Goal: Task Accomplishment & Management: Complete application form

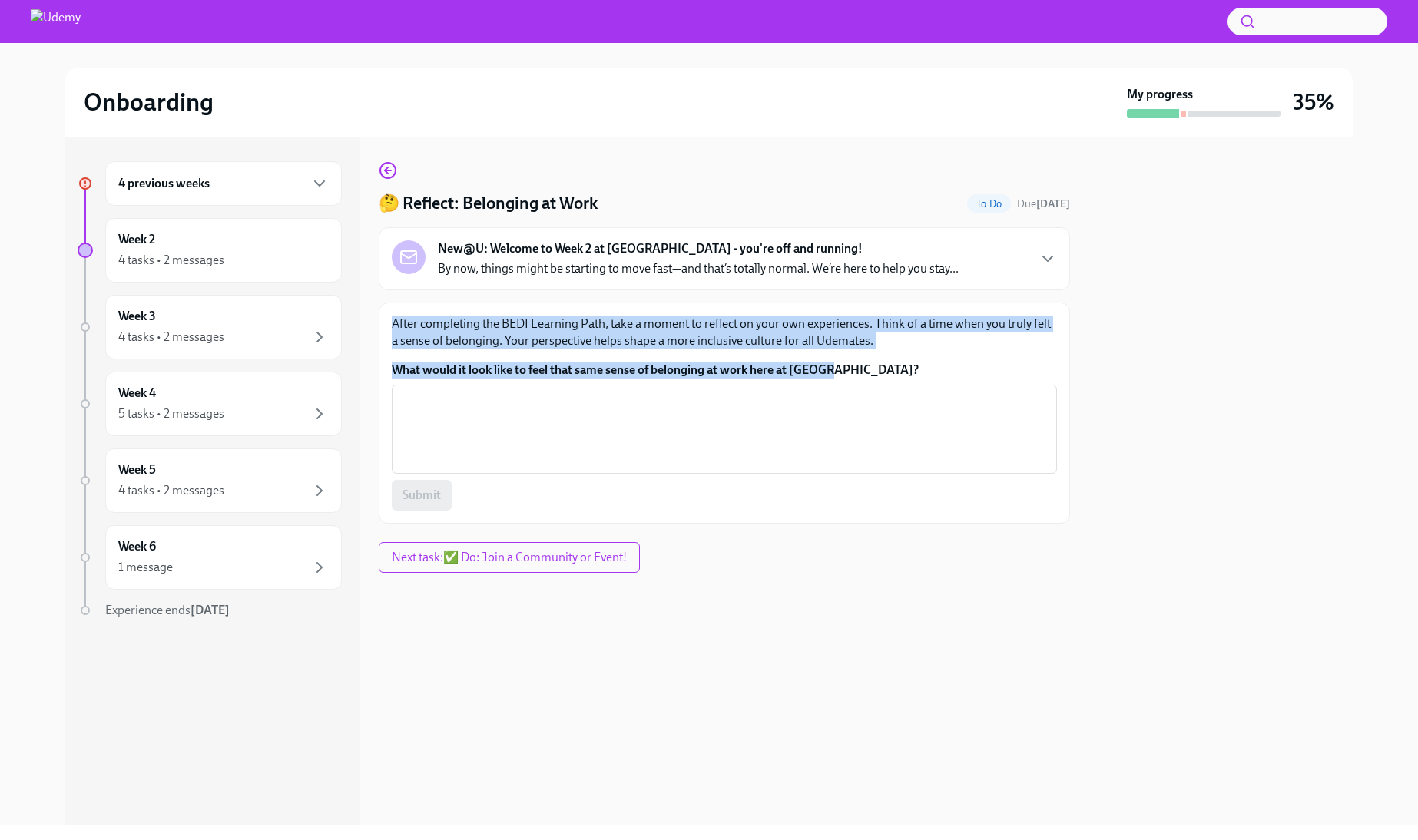
drag, startPoint x: 849, startPoint y: 366, endPoint x: 388, endPoint y: 317, distance: 463.6
click at [388, 317] on div "After completing the BEDI Learning Path, take a moment to reflect on your own e…" at bounding box center [724, 413] width 691 height 221
copy div "After completing the BEDI Learning Path, take a moment to reflect on your own e…"
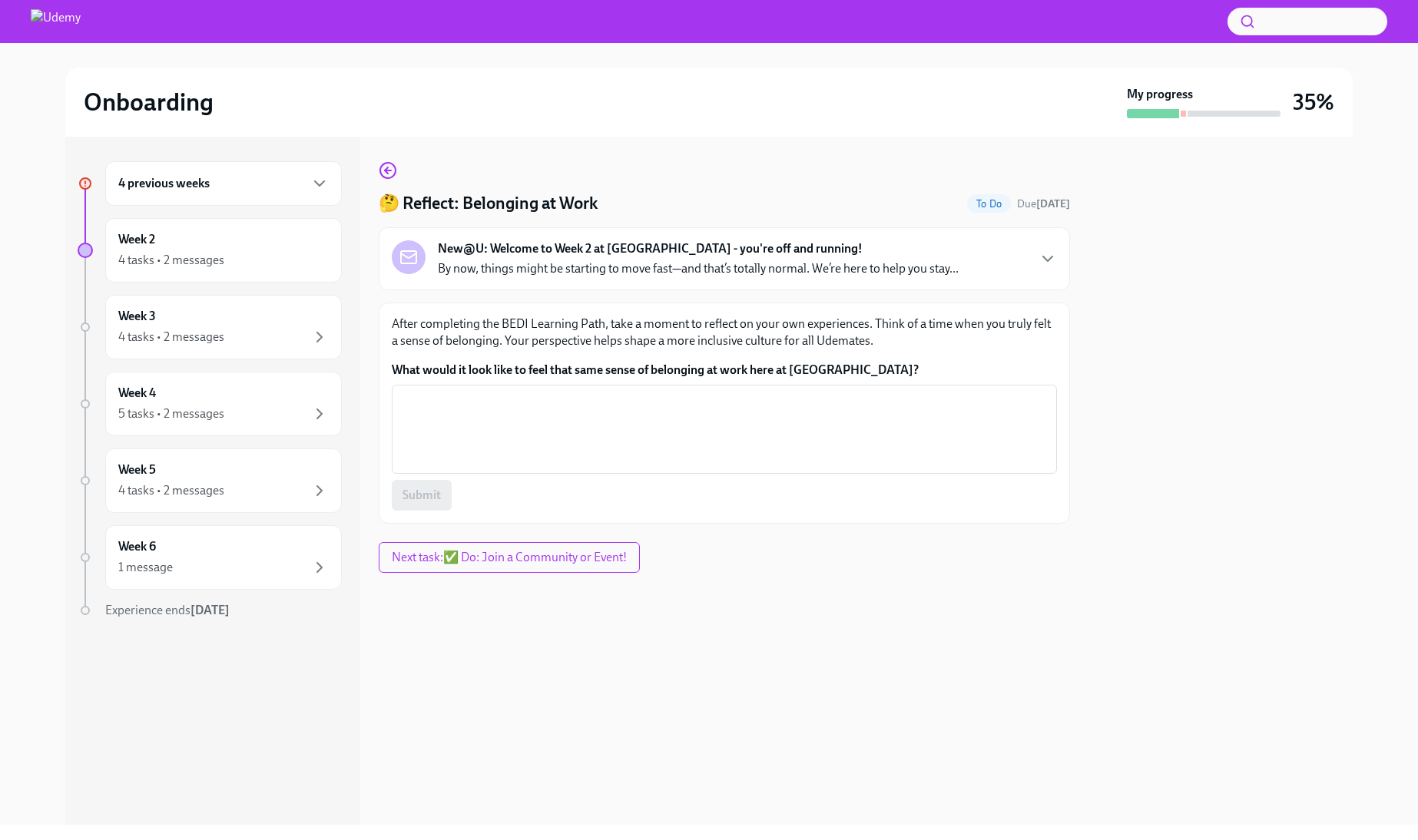
click at [862, 670] on div "🤔 Reflect: Belonging at Work To Do Due tomorrow New@U: Welcome to Week 2 at Ude…" at bounding box center [724, 481] width 691 height 688
click at [1014, 438] on textarea "What would it look like to feel that same sense of belonging at work here at [G…" at bounding box center [724, 429] width 647 height 74
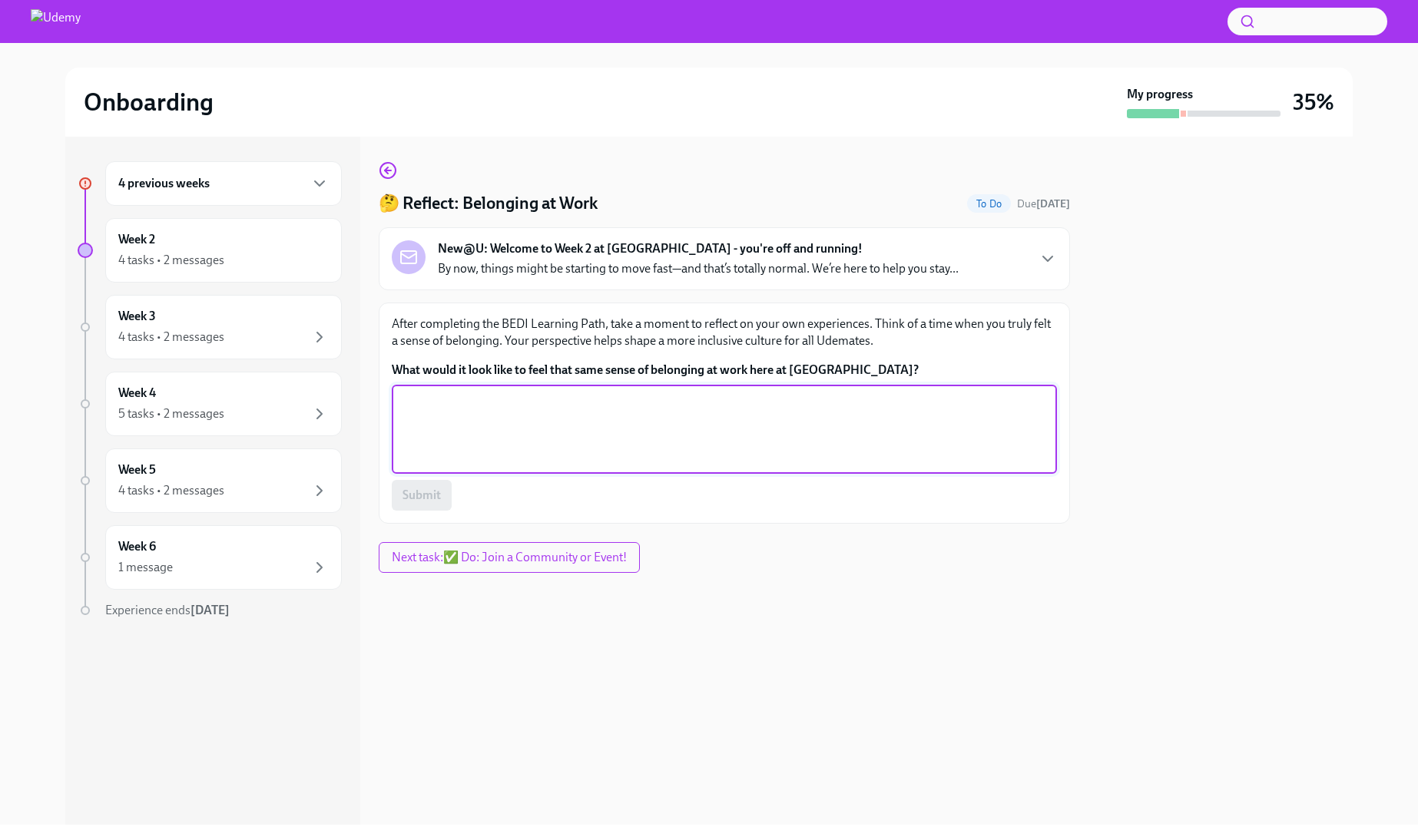
paste textarea "Belonging, to me, is when you feel seen for who you are, not just the work you …"
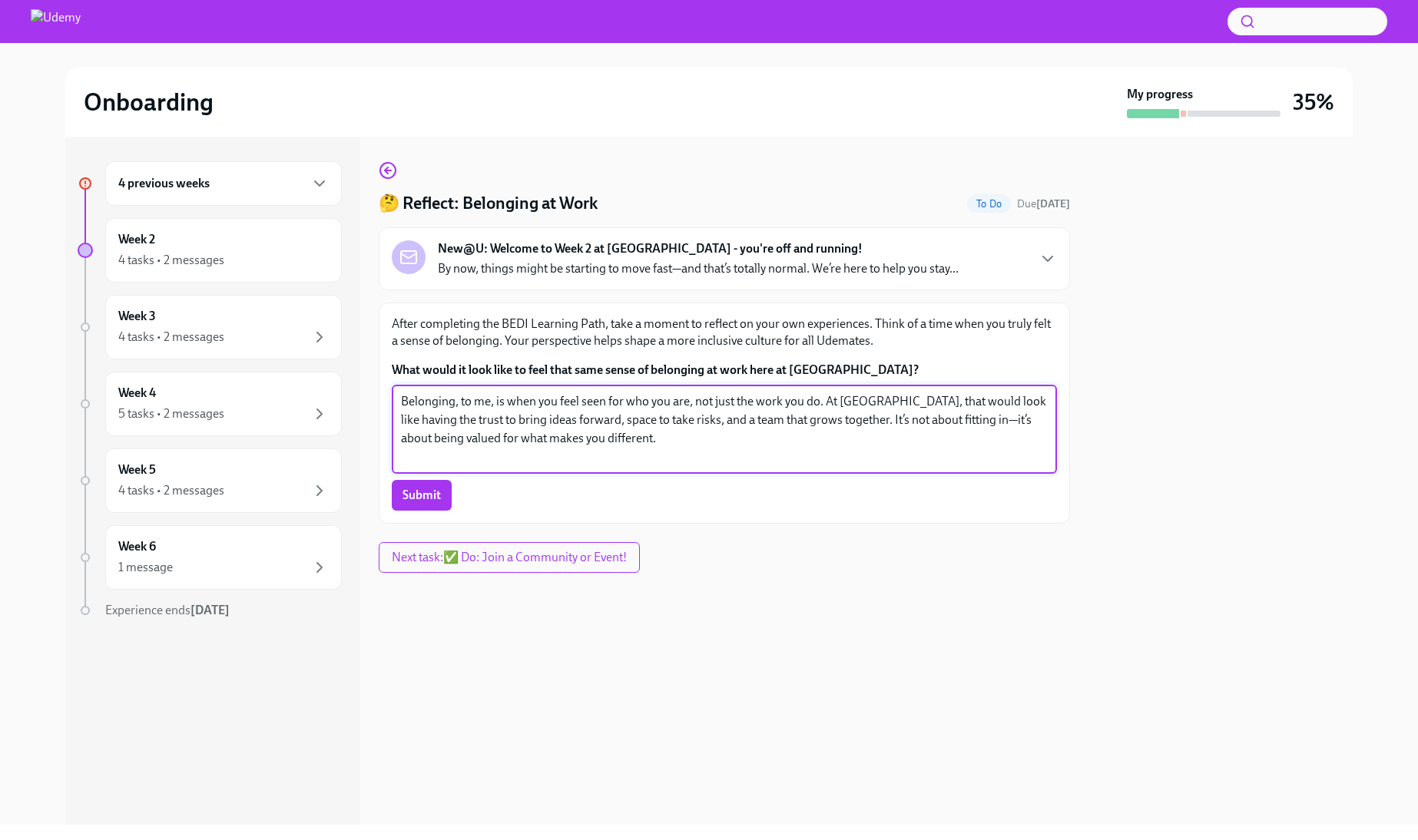
click at [938, 421] on textarea "Belonging, to me, is when you feel seen for who you are, not just the work you …" at bounding box center [724, 429] width 647 height 74
type textarea "Belonging, to me, is when you feel seen for who you are, not just the work you …"
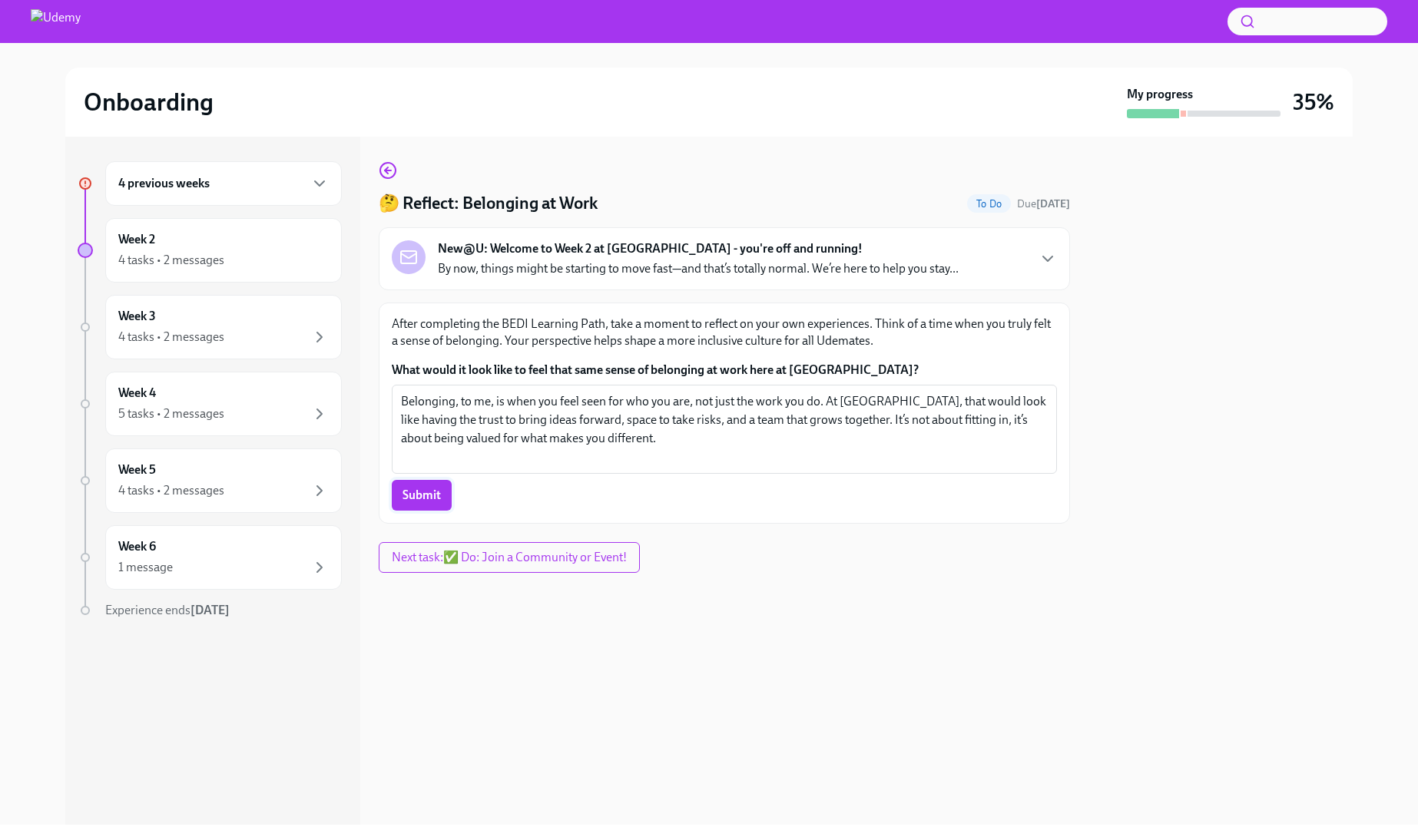
click at [401, 499] on button "Submit" at bounding box center [421, 495] width 60 height 30
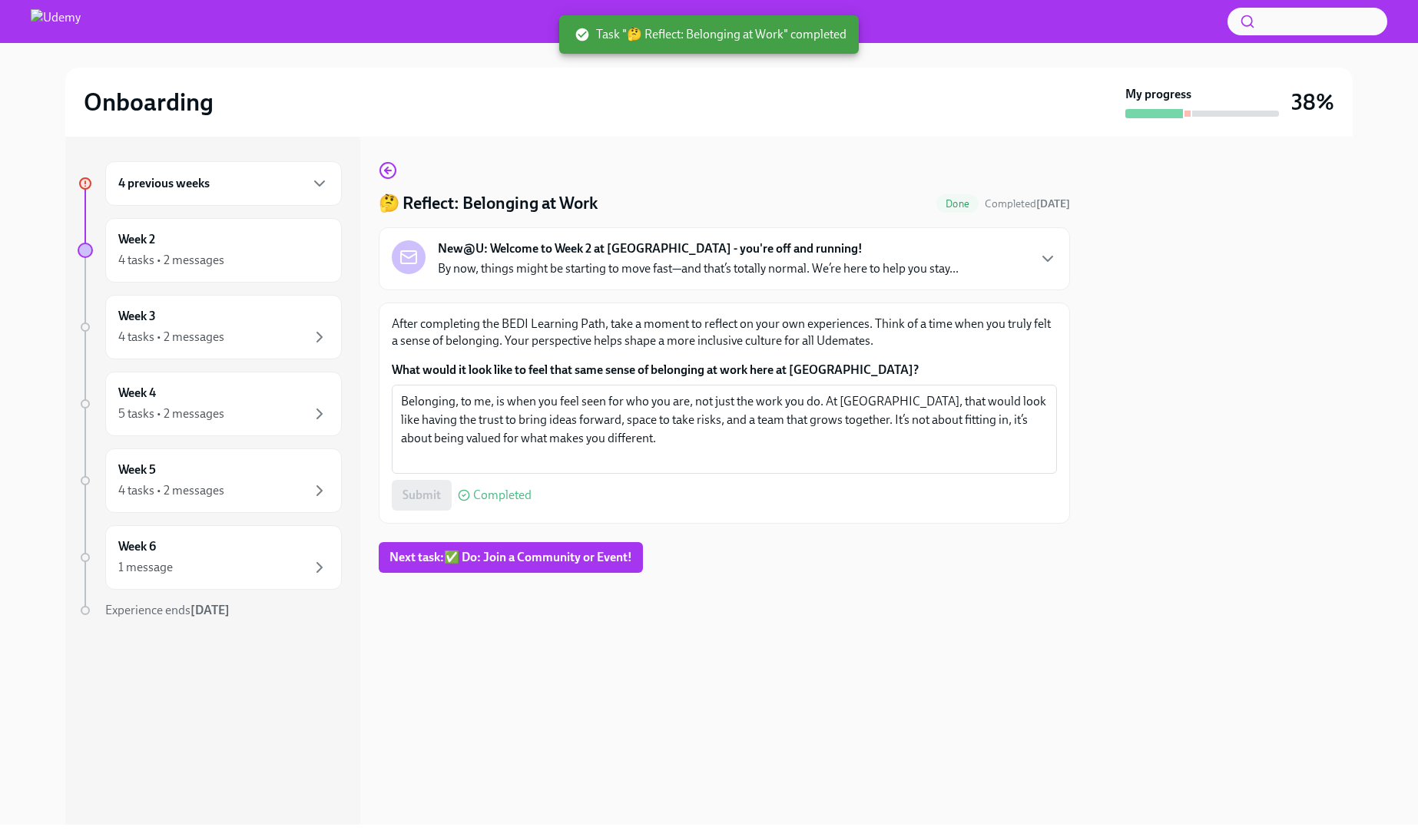
click at [177, 185] on h6 "4 previous weeks" at bounding box center [164, 184] width 92 height 17
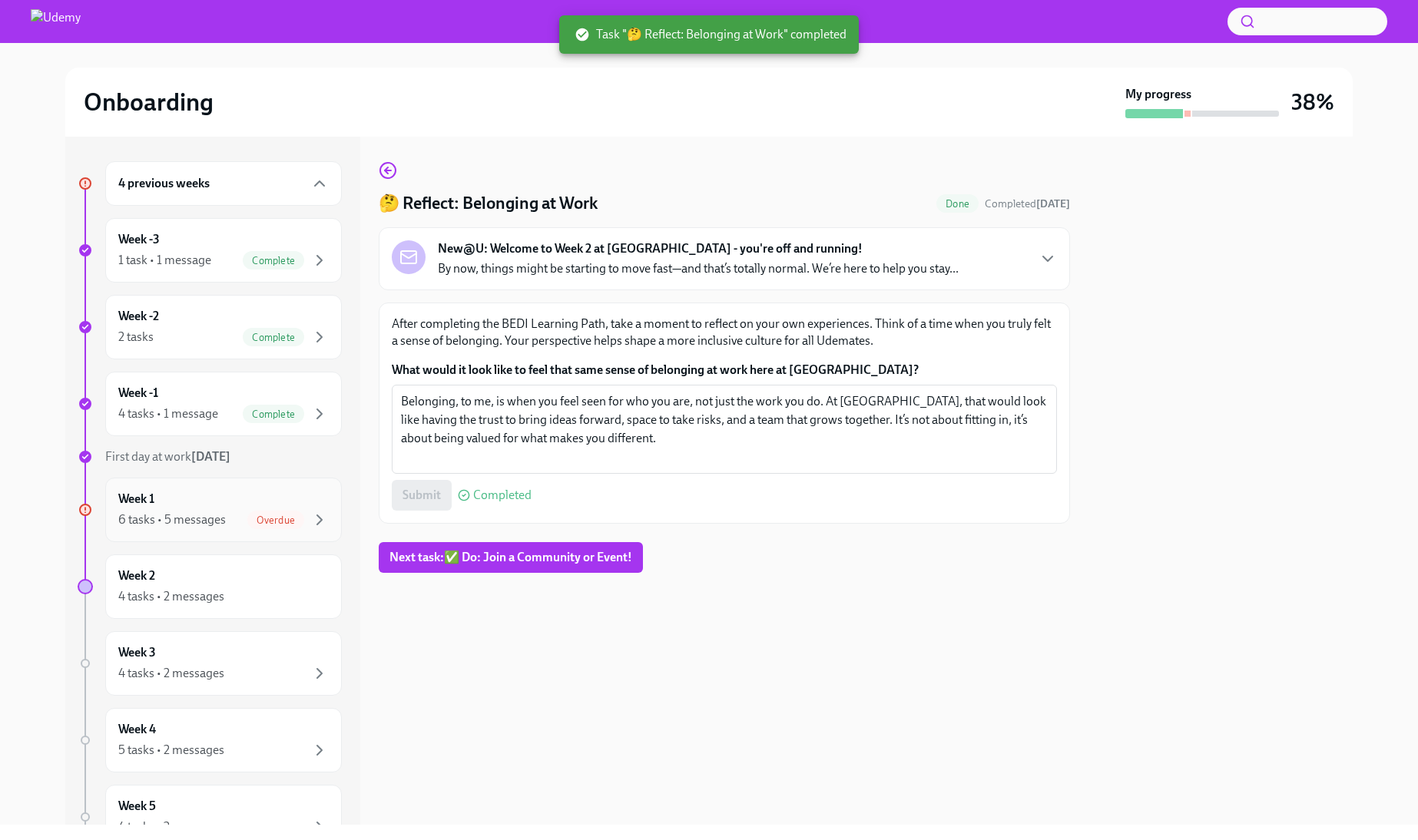
click at [189, 516] on div "6 tasks • 5 messages" at bounding box center [171, 520] width 107 height 17
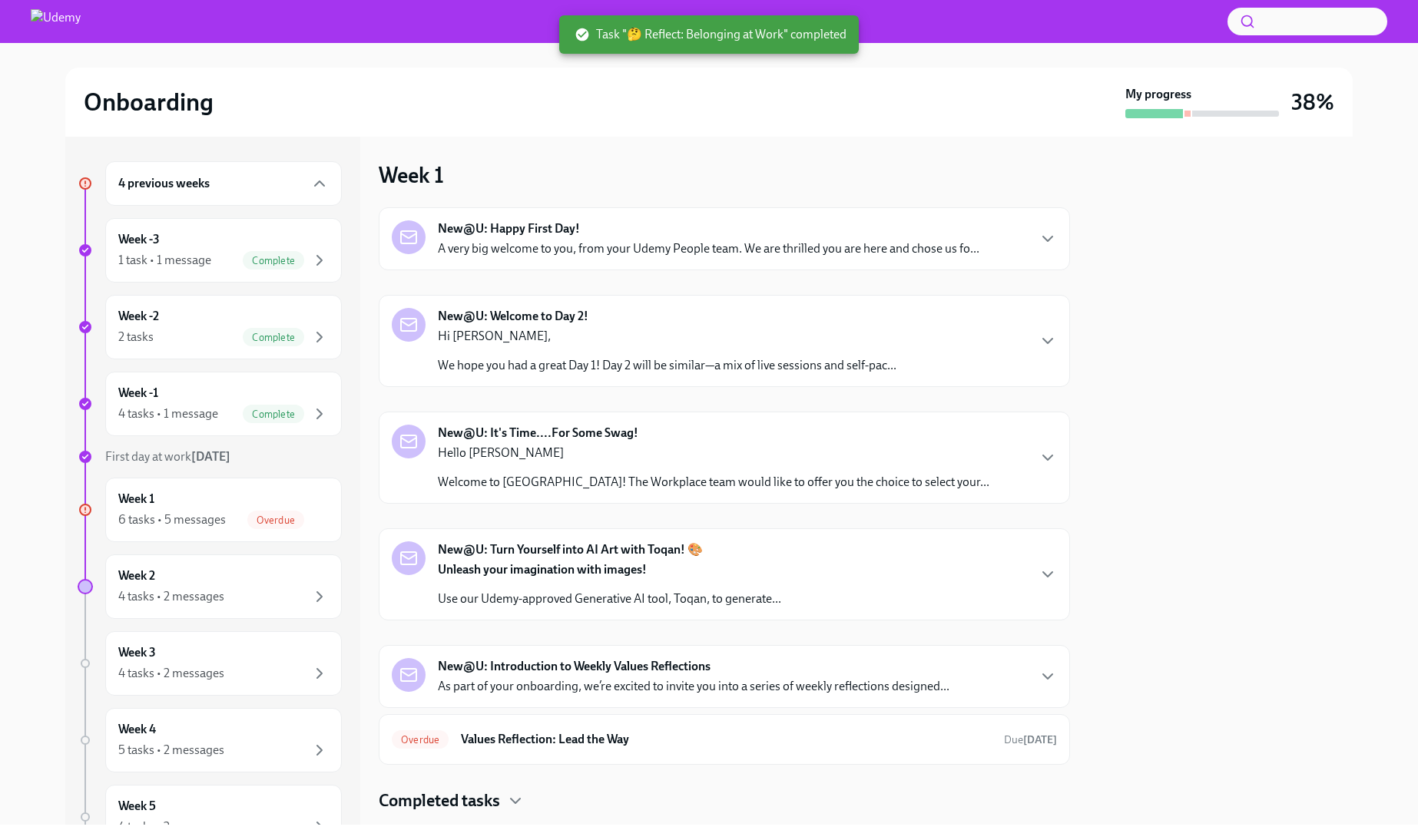
click at [677, 262] on div "New@U: Happy First Day! A very big welcome to you, from your Udemy People team.…" at bounding box center [724, 238] width 691 height 63
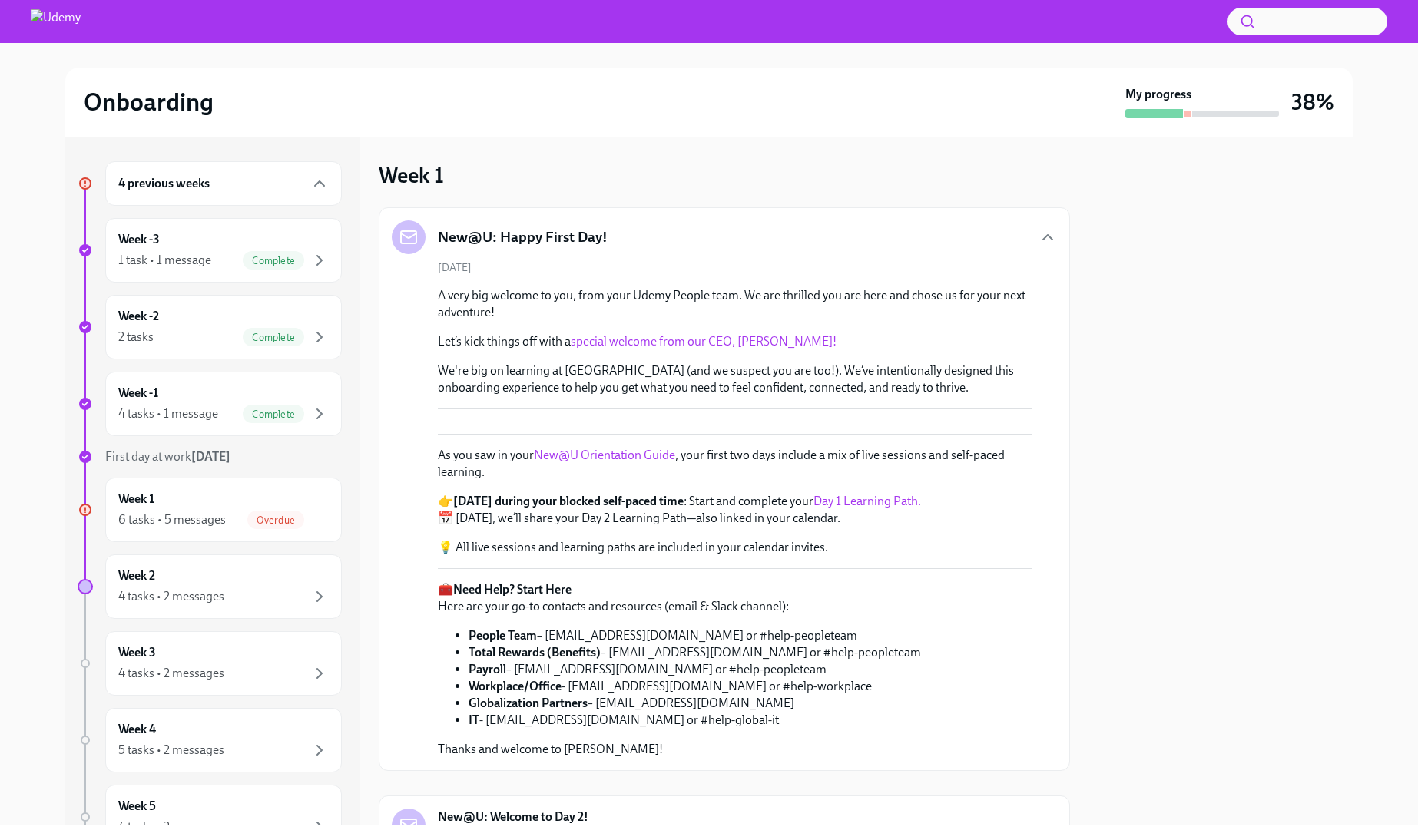
click at [679, 256] on div "New@U: Happy First Day! September 22nd A very big welcome to you, from your Ude…" at bounding box center [724, 489] width 665 height 538
click at [1048, 223] on div "New@U: Happy First Day!" at bounding box center [724, 237] width 665 height 34
click at [1048, 229] on icon "button" at bounding box center [1048, 237] width 18 height 18
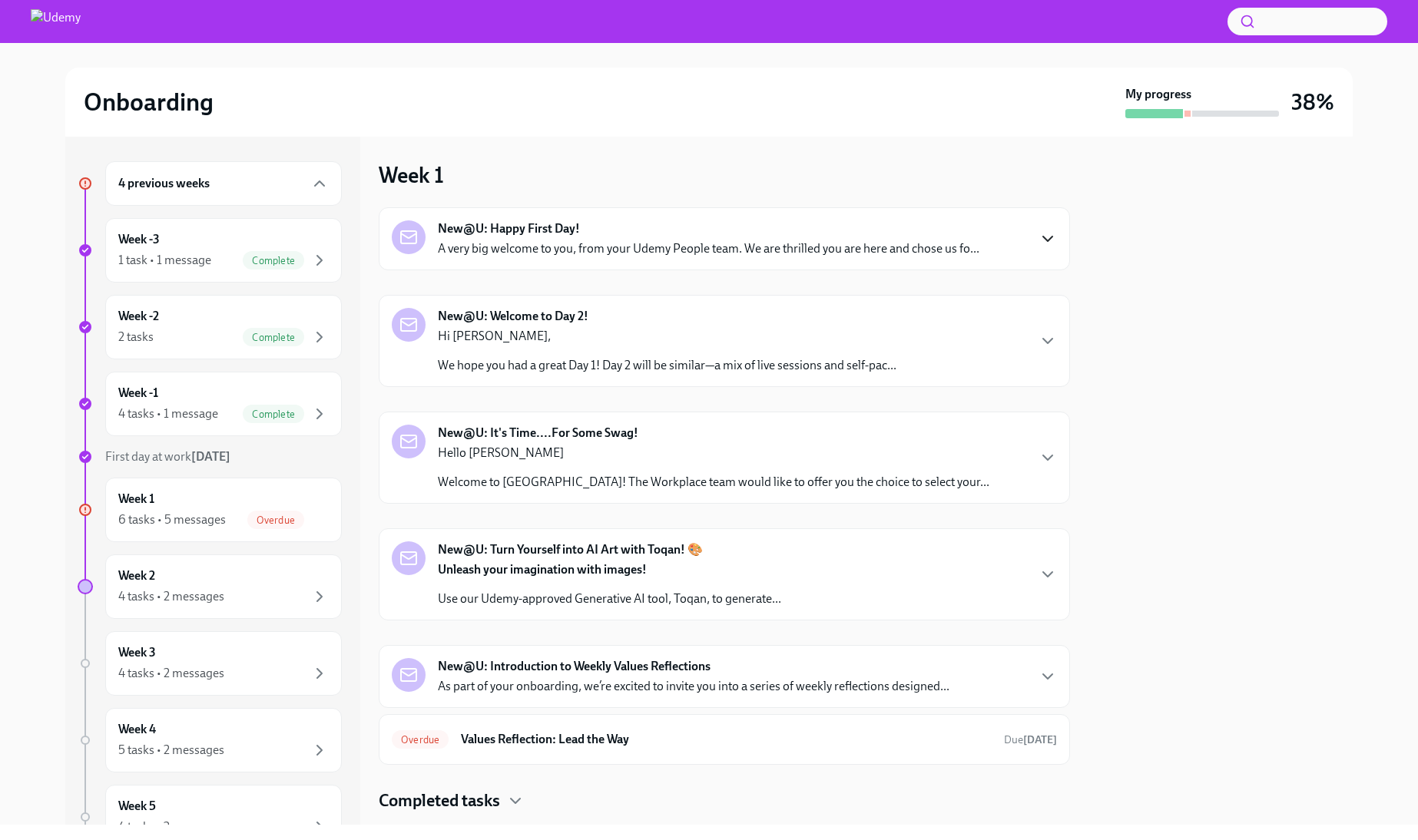
scroll to position [37, 0]
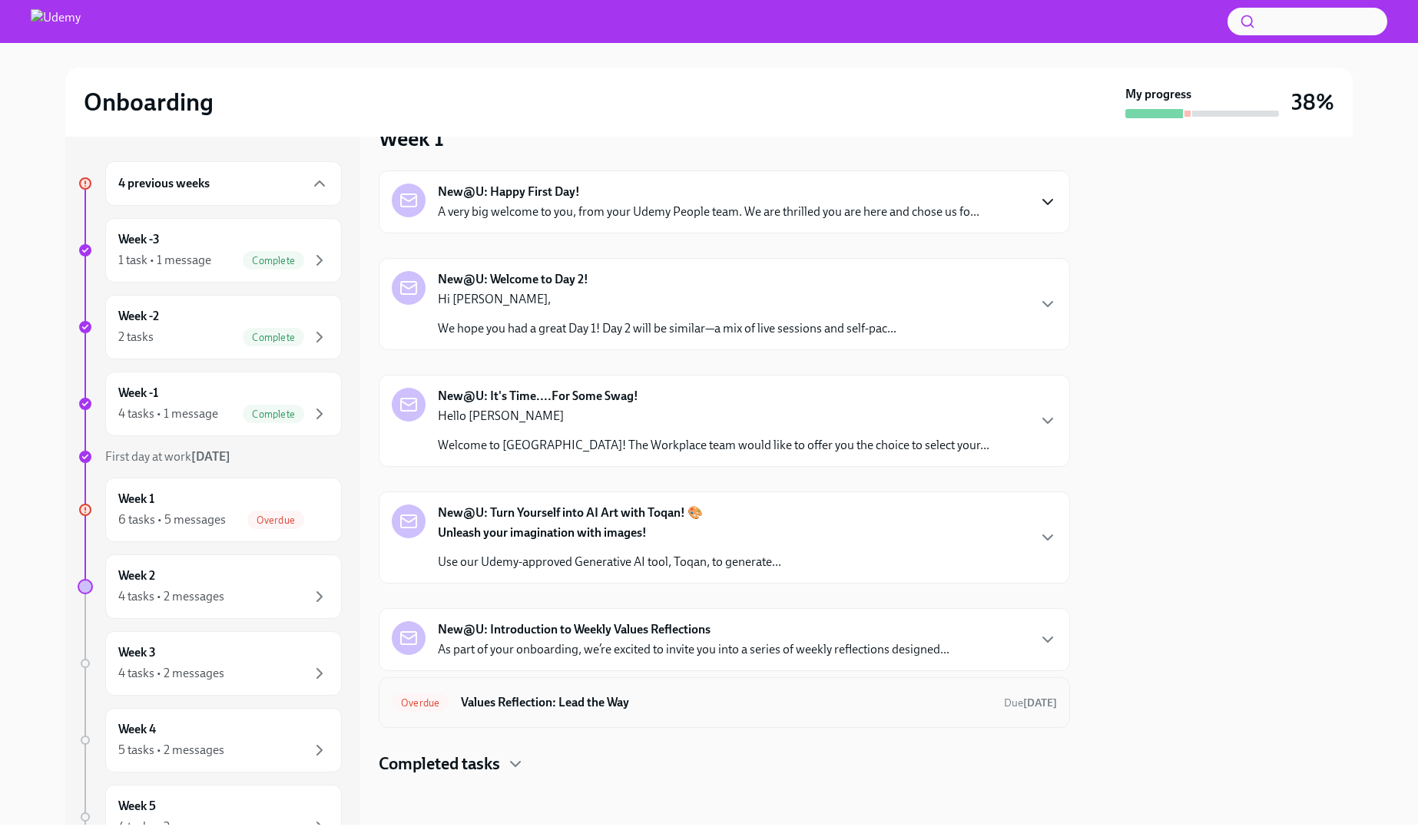
click at [547, 697] on h6 "Values Reflection: Lead the Way" at bounding box center [725, 702] width 530 height 17
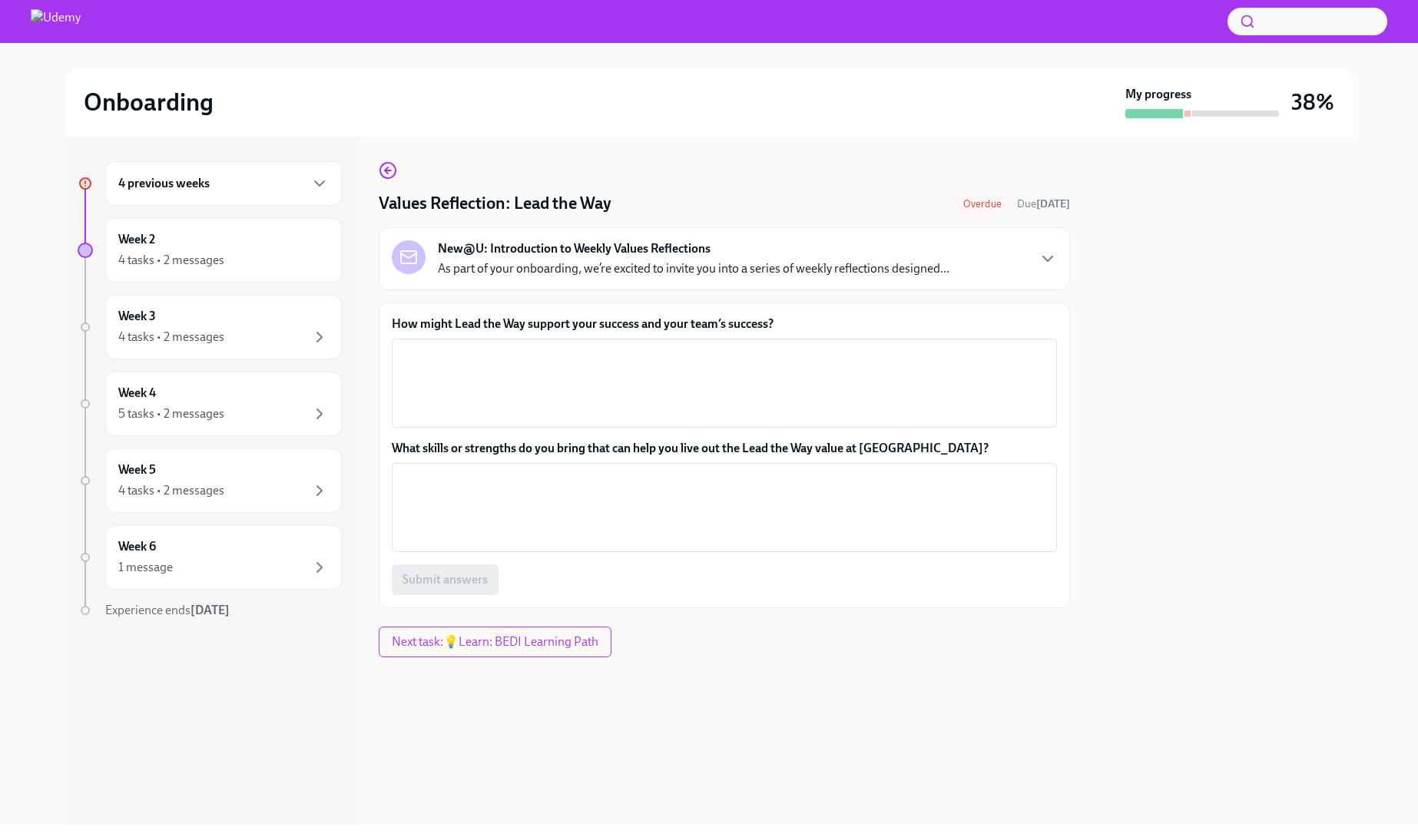
click at [784, 277] on div "New@U: Introduction to Weekly Values Reflections As part of your onboarding, we…" at bounding box center [724, 258] width 691 height 63
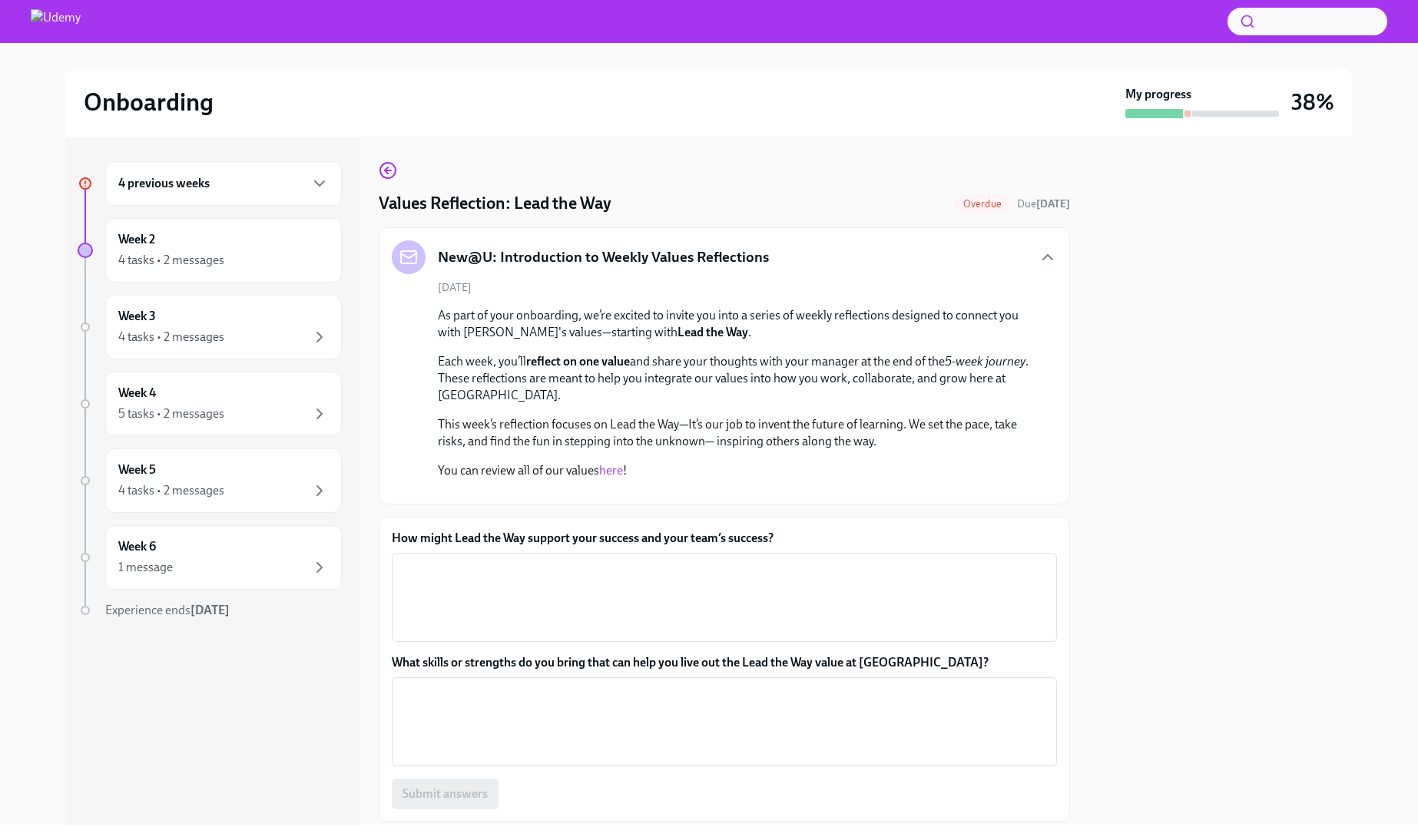
click at [611, 465] on link "here" at bounding box center [611, 470] width 24 height 15
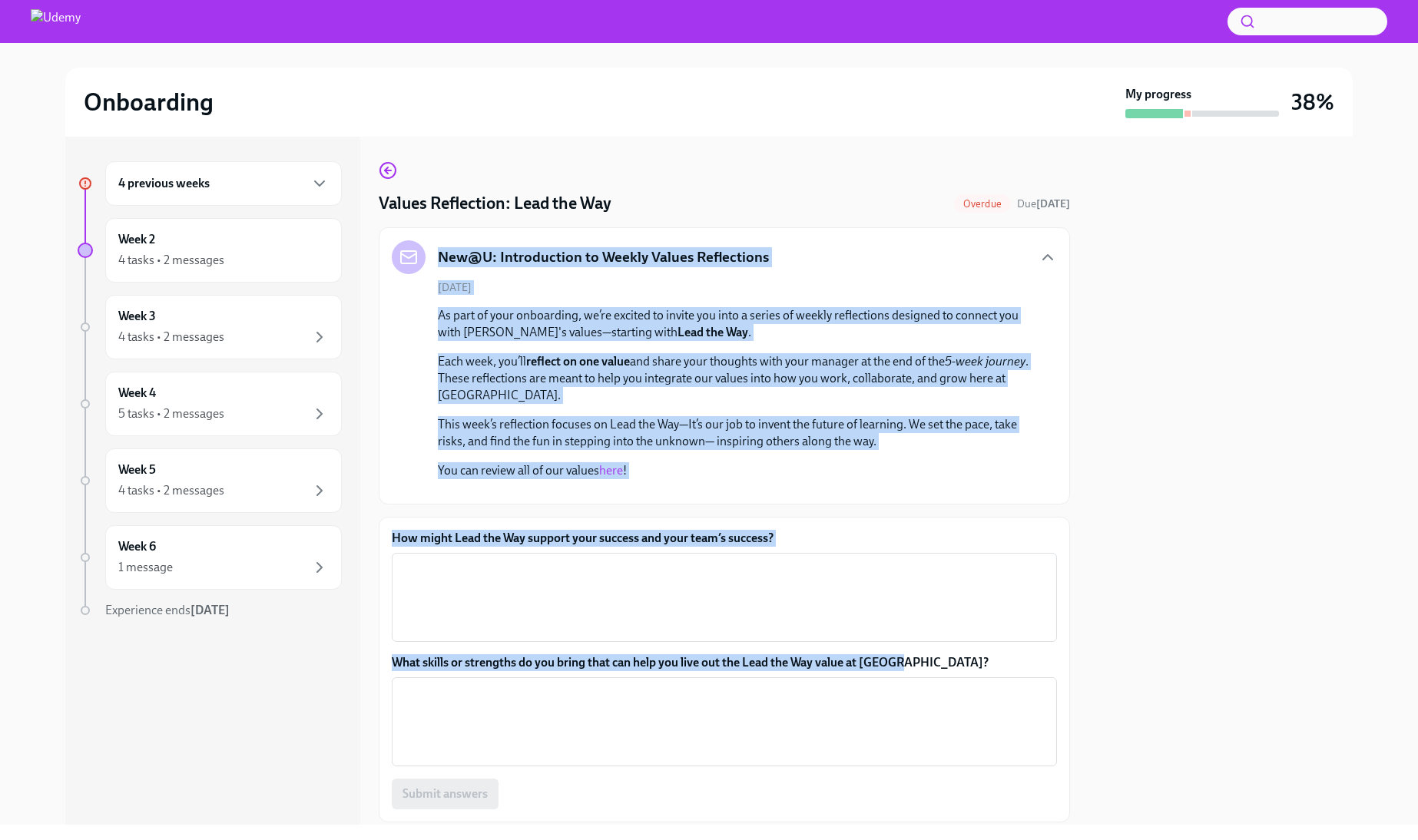
drag, startPoint x: 905, startPoint y: 566, endPoint x: 439, endPoint y: 256, distance: 559.7
click at [439, 256] on div "Values Reflection: Lead the Way Overdue Due 4 days ago New@U: Introduction to W…" at bounding box center [724, 492] width 691 height 661
copy div "New@U: Introduction to Weekly Values Reflections September 26th As part of your…"
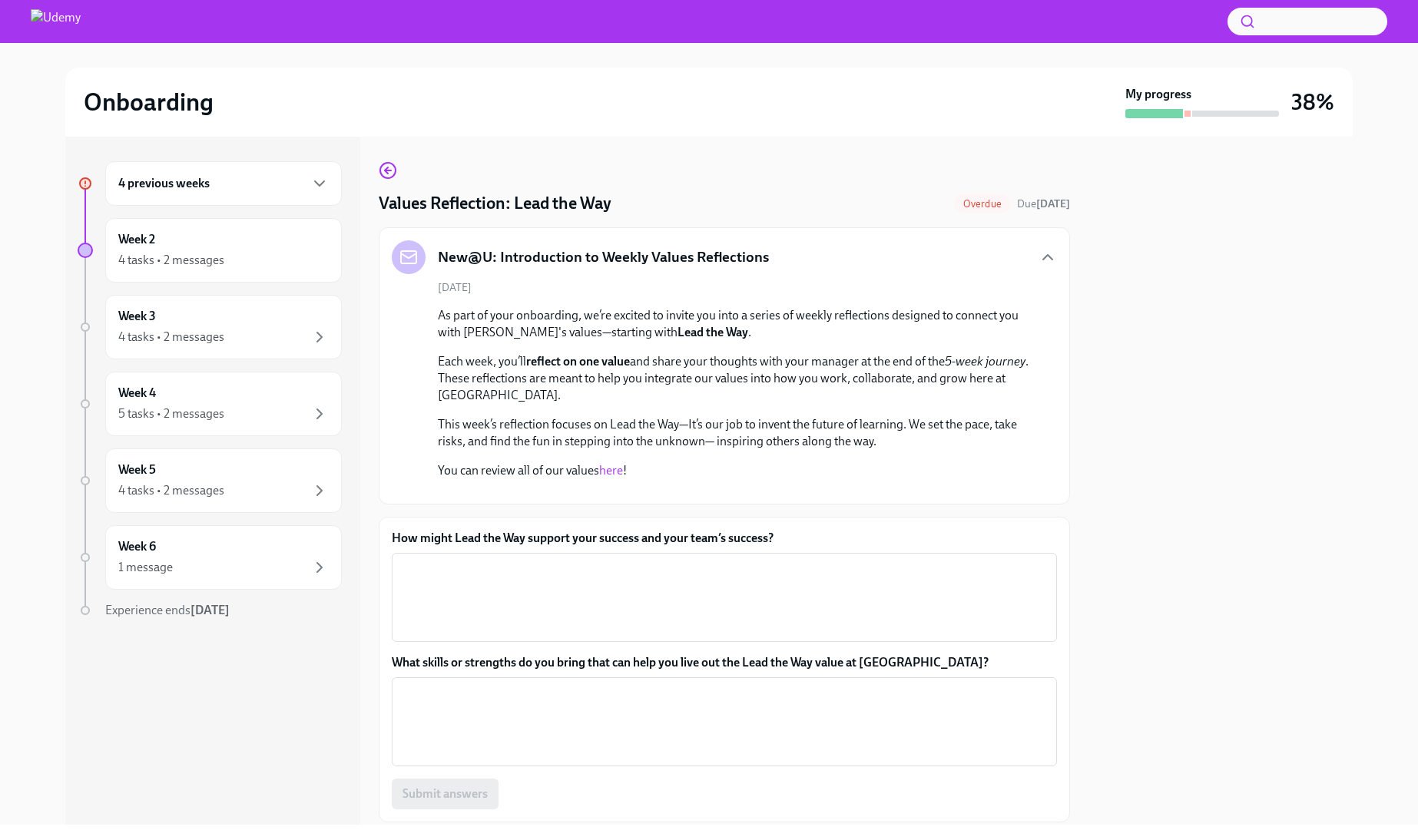
click at [1211, 438] on div at bounding box center [1220, 481] width 264 height 688
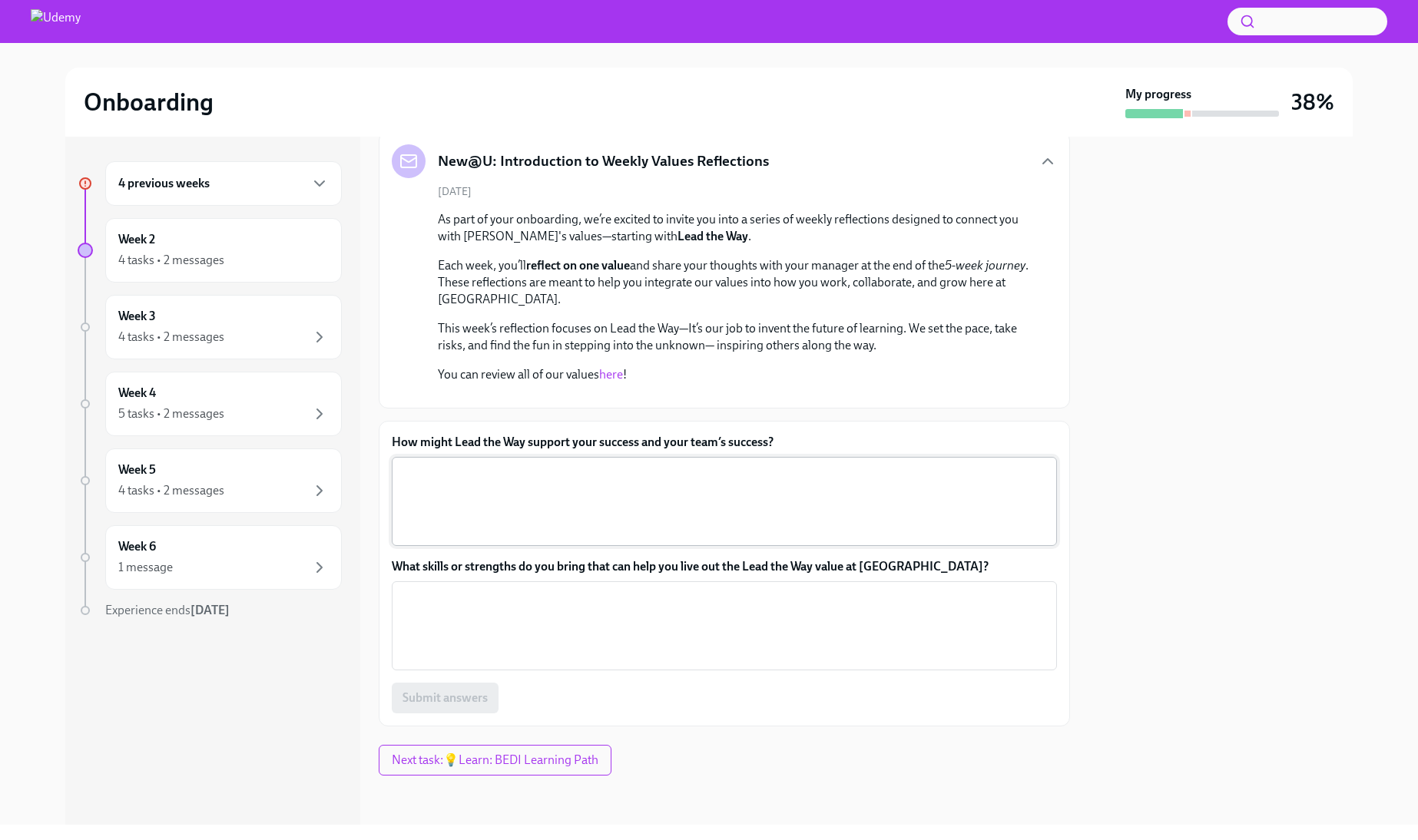
scroll to position [314, 0]
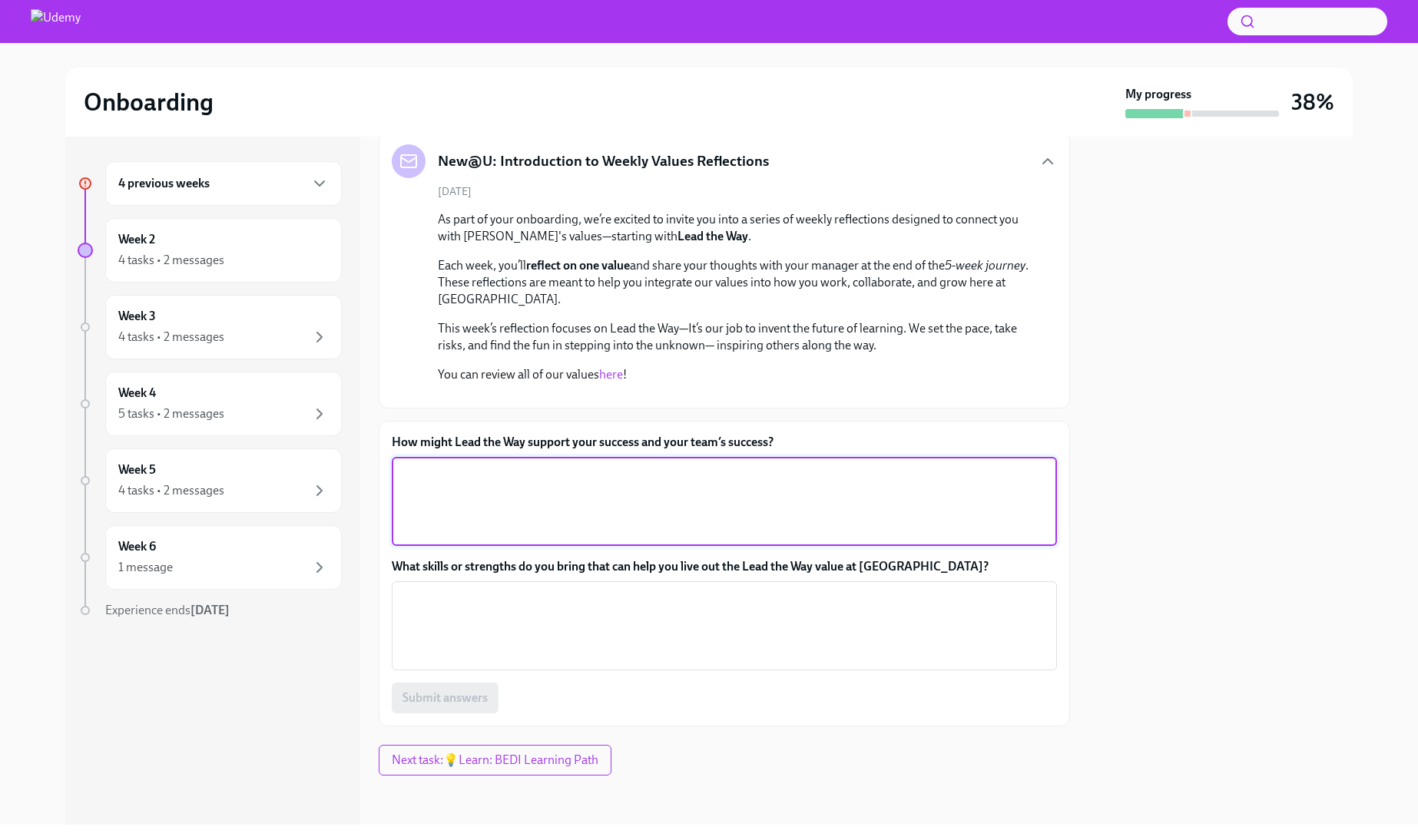
click at [615, 525] on textarea "How might Lead the Way support your success and your team’s success?" at bounding box center [724, 502] width 647 height 74
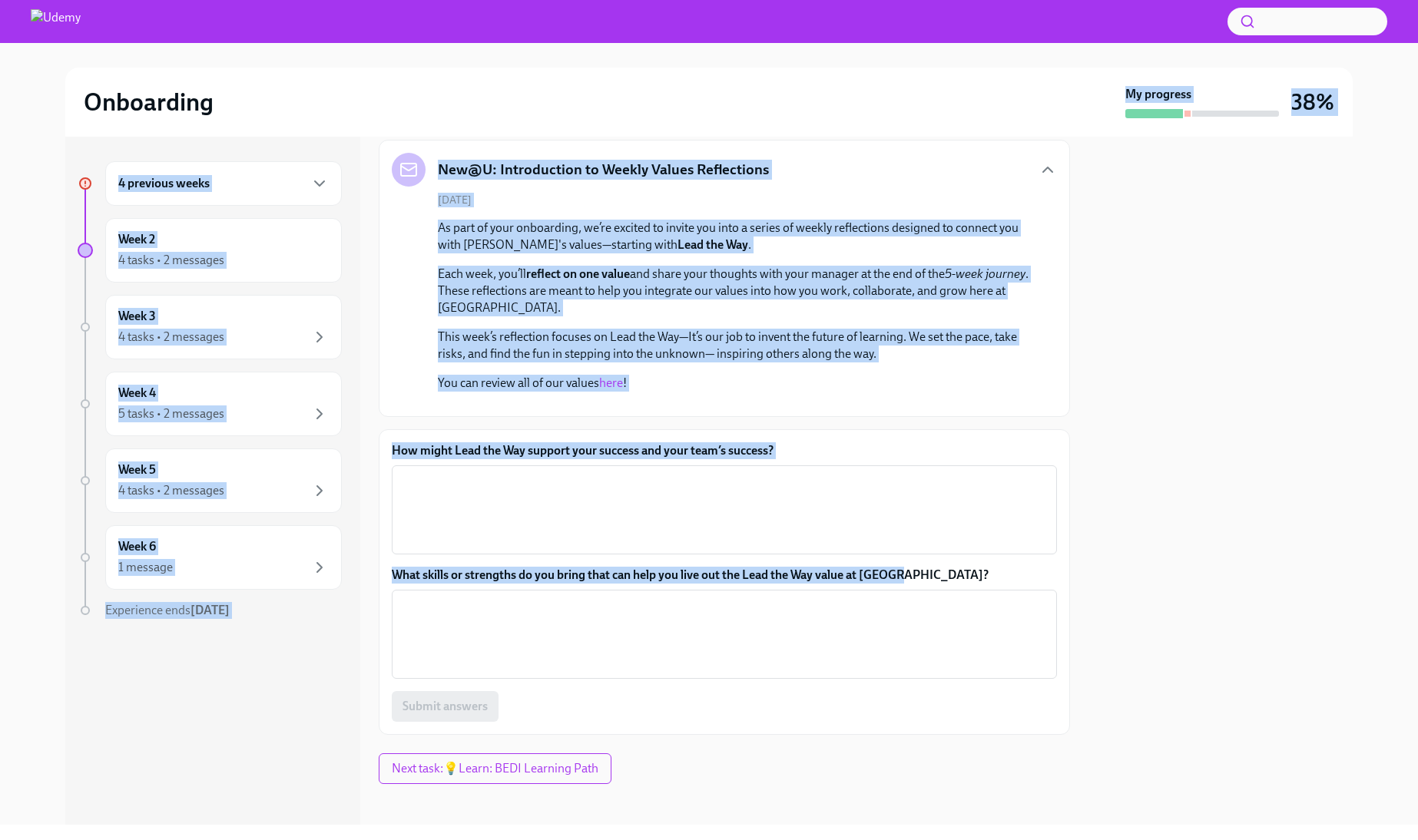
scroll to position [0, 0]
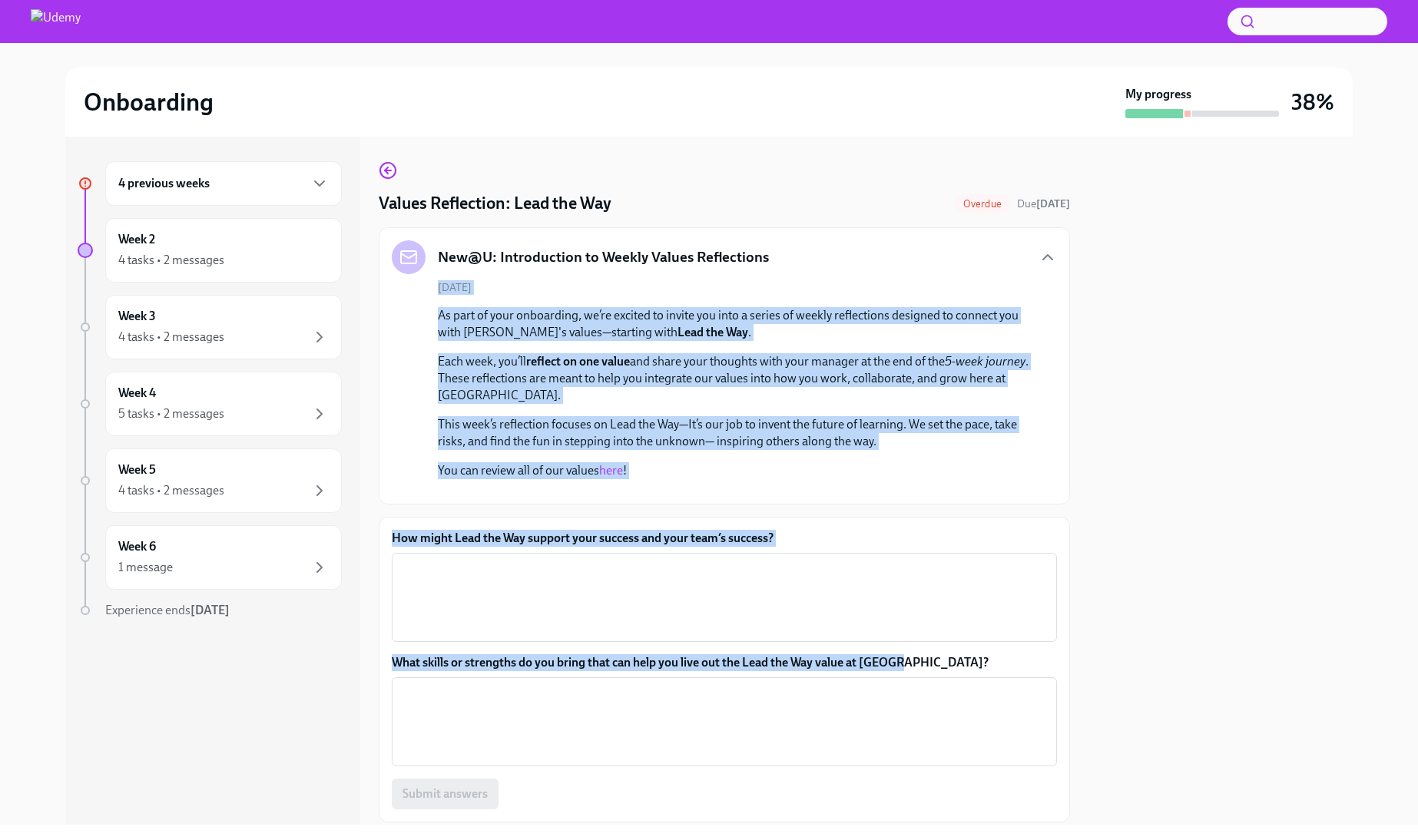
drag, startPoint x: 920, startPoint y: 654, endPoint x: 436, endPoint y: 267, distance: 619.7
click at [436, 267] on div "Values Reflection: Lead the Way Overdue Due 4 days ago New@U: Introduction to W…" at bounding box center [724, 492] width 691 height 661
copy div "September 26th As part of your onboarding, we’re excited to invite you into a s…"
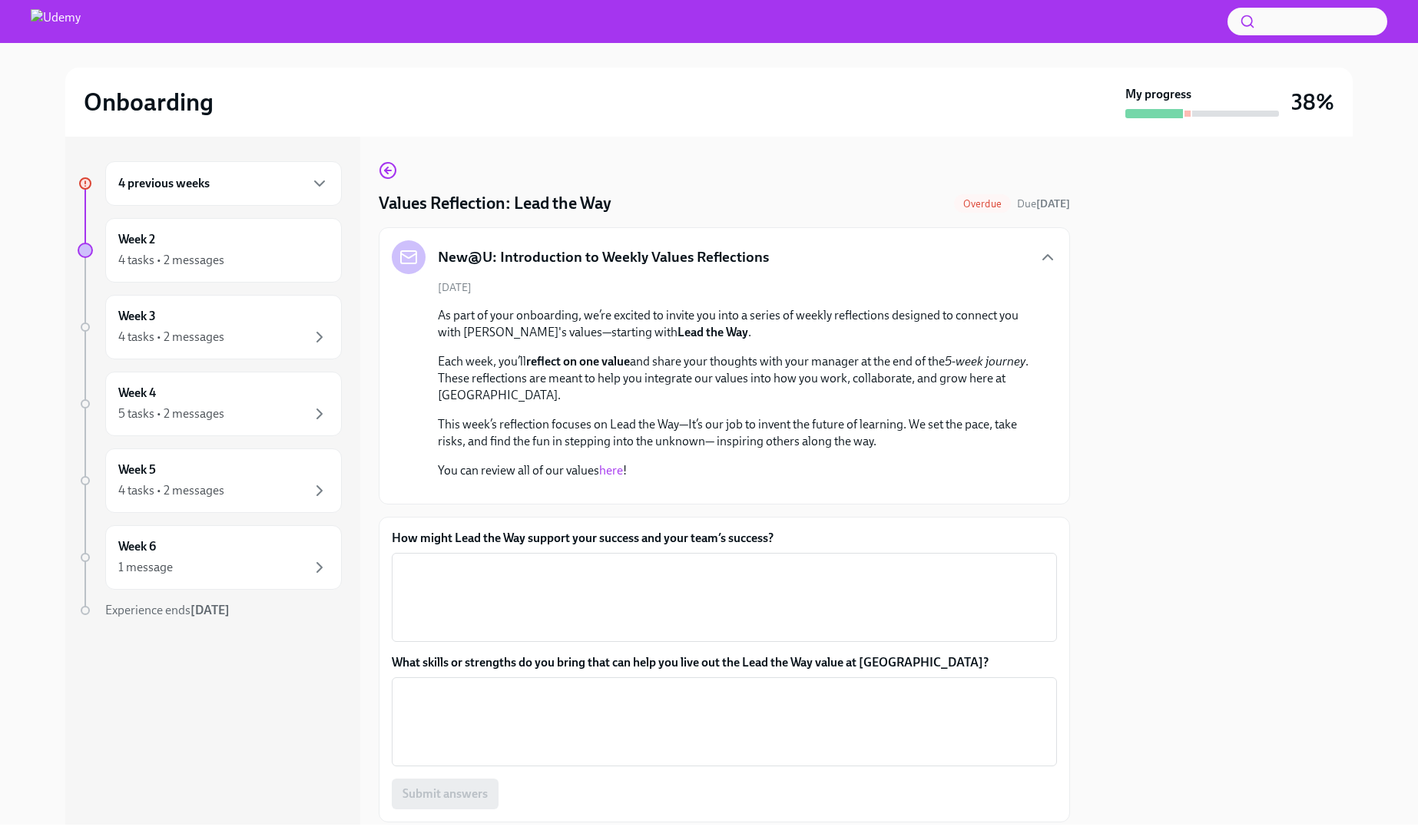
click at [1285, 479] on div at bounding box center [1220, 481] width 264 height 688
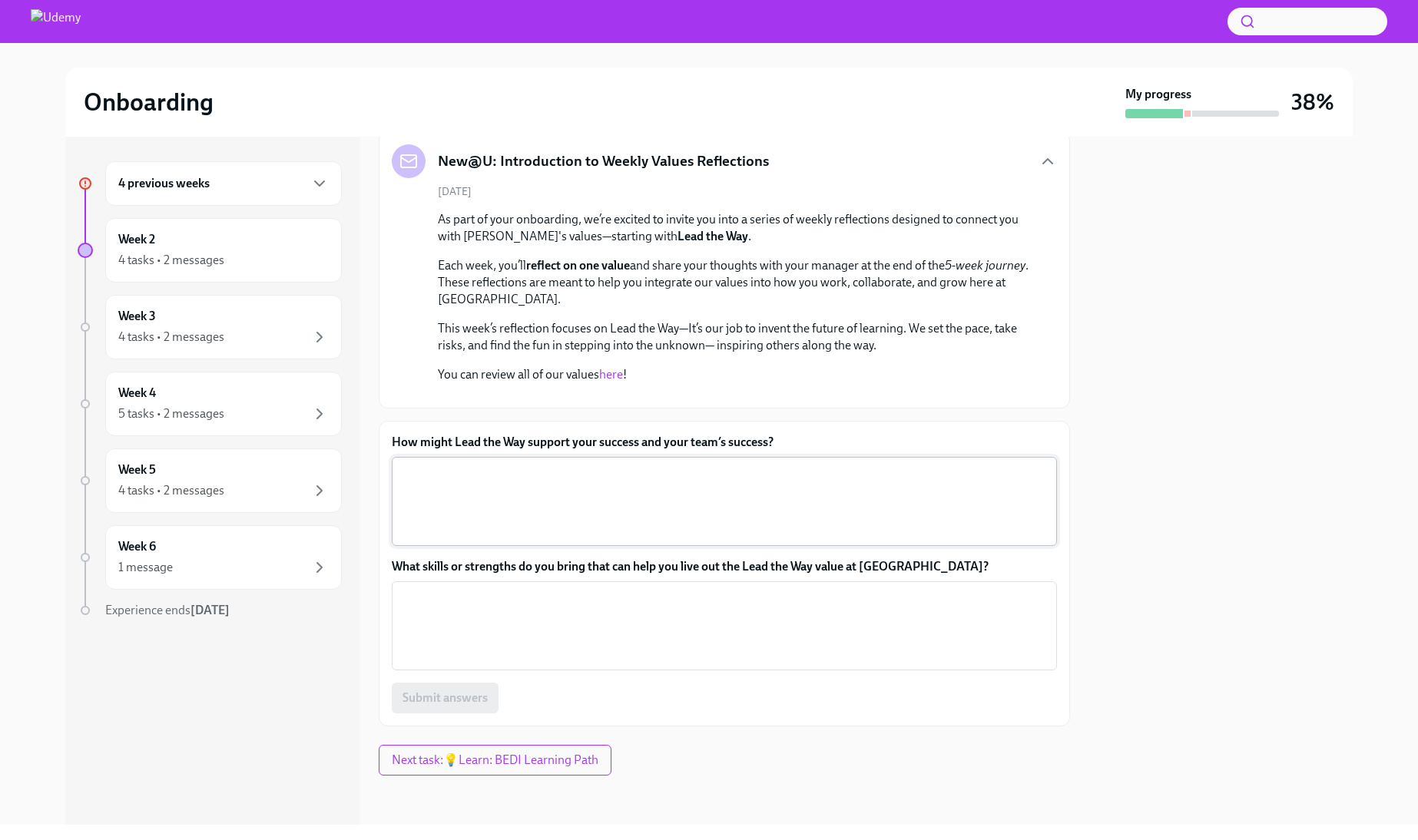
click at [577, 497] on textarea "How might Lead the Way support your success and your team’s success?" at bounding box center [724, 502] width 647 height 74
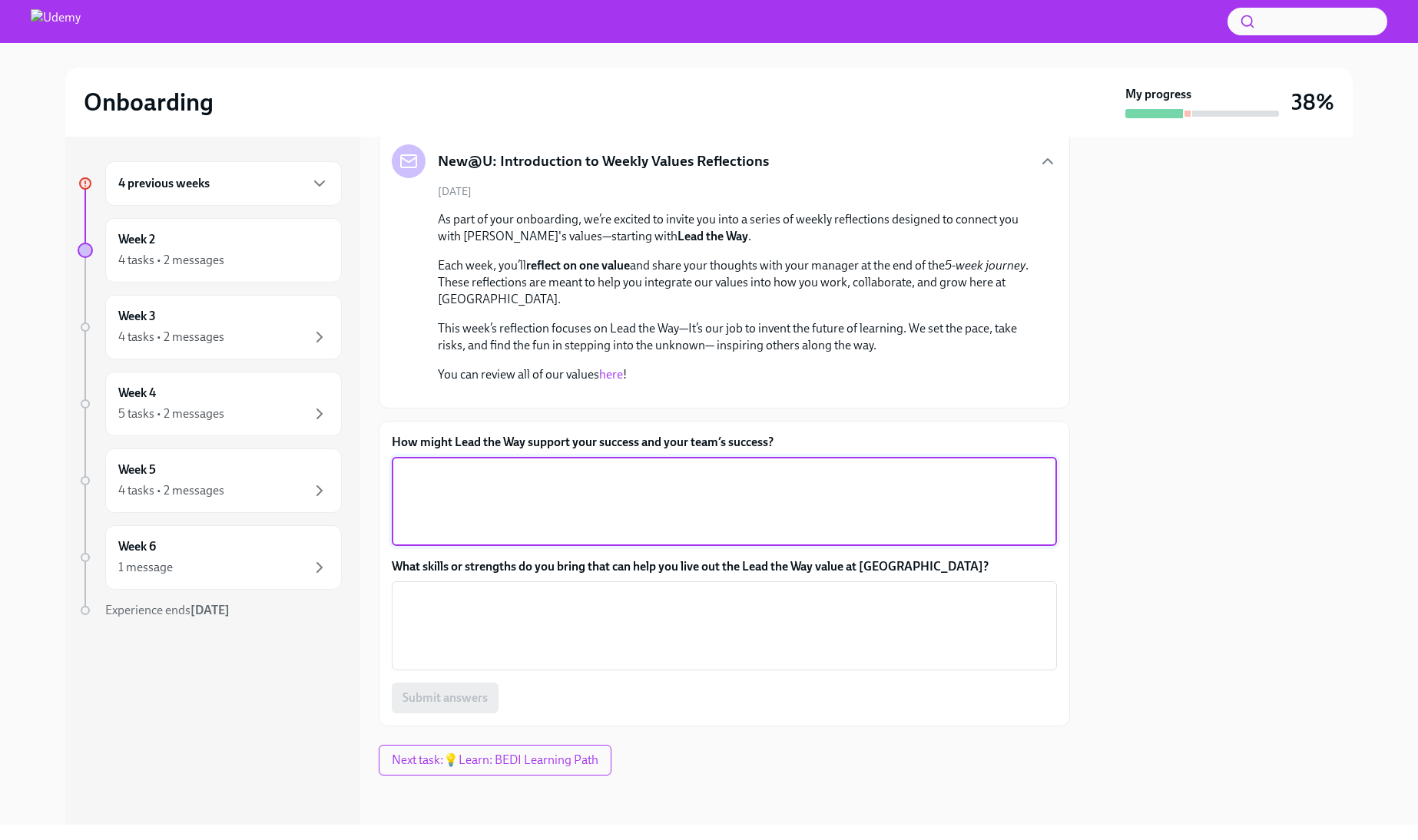
paste textarea "By leaning into change and moving fast, I can help the team spot opportunities,…"
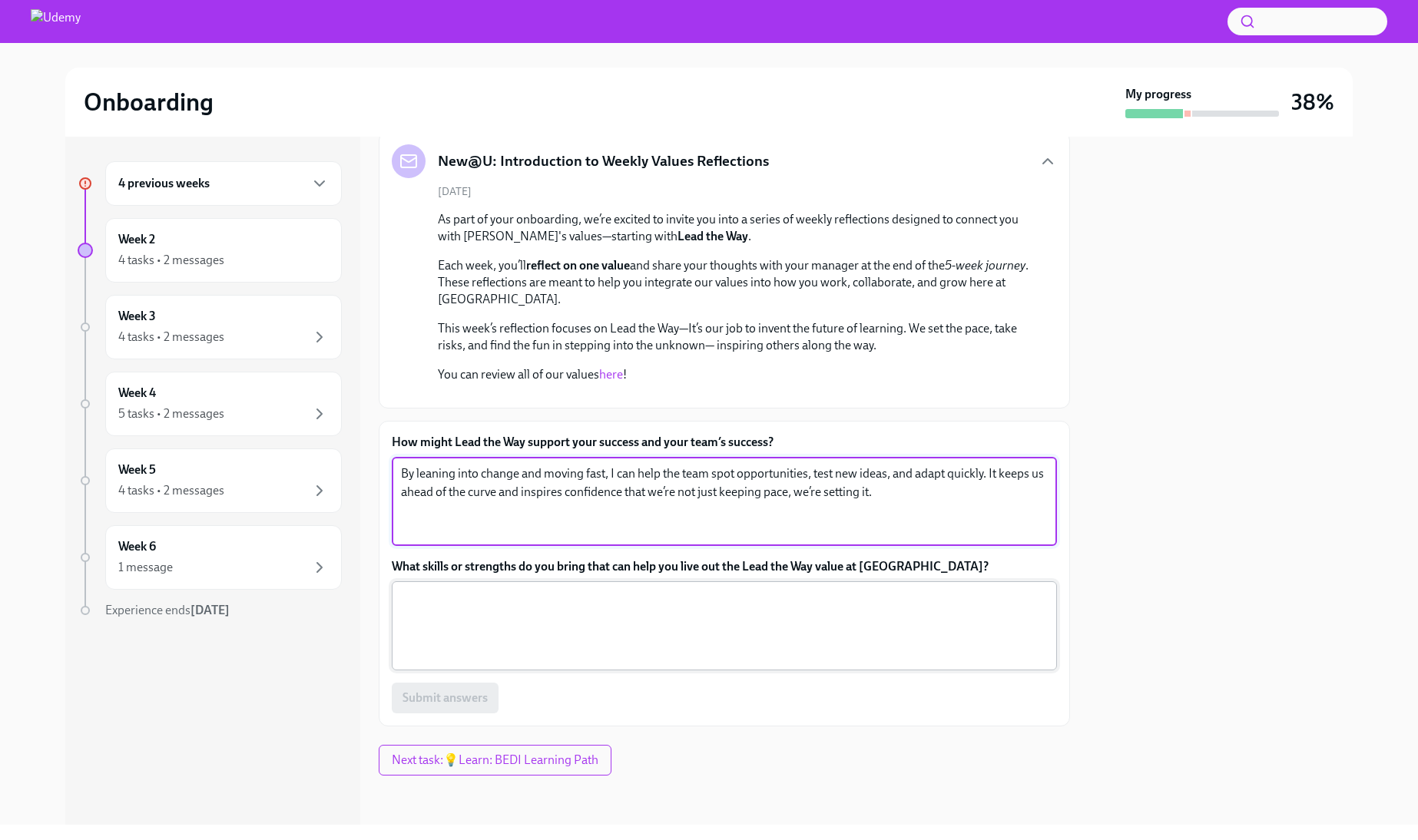
type textarea "By leaning into change and moving fast, I can help the team spot opportunities,…"
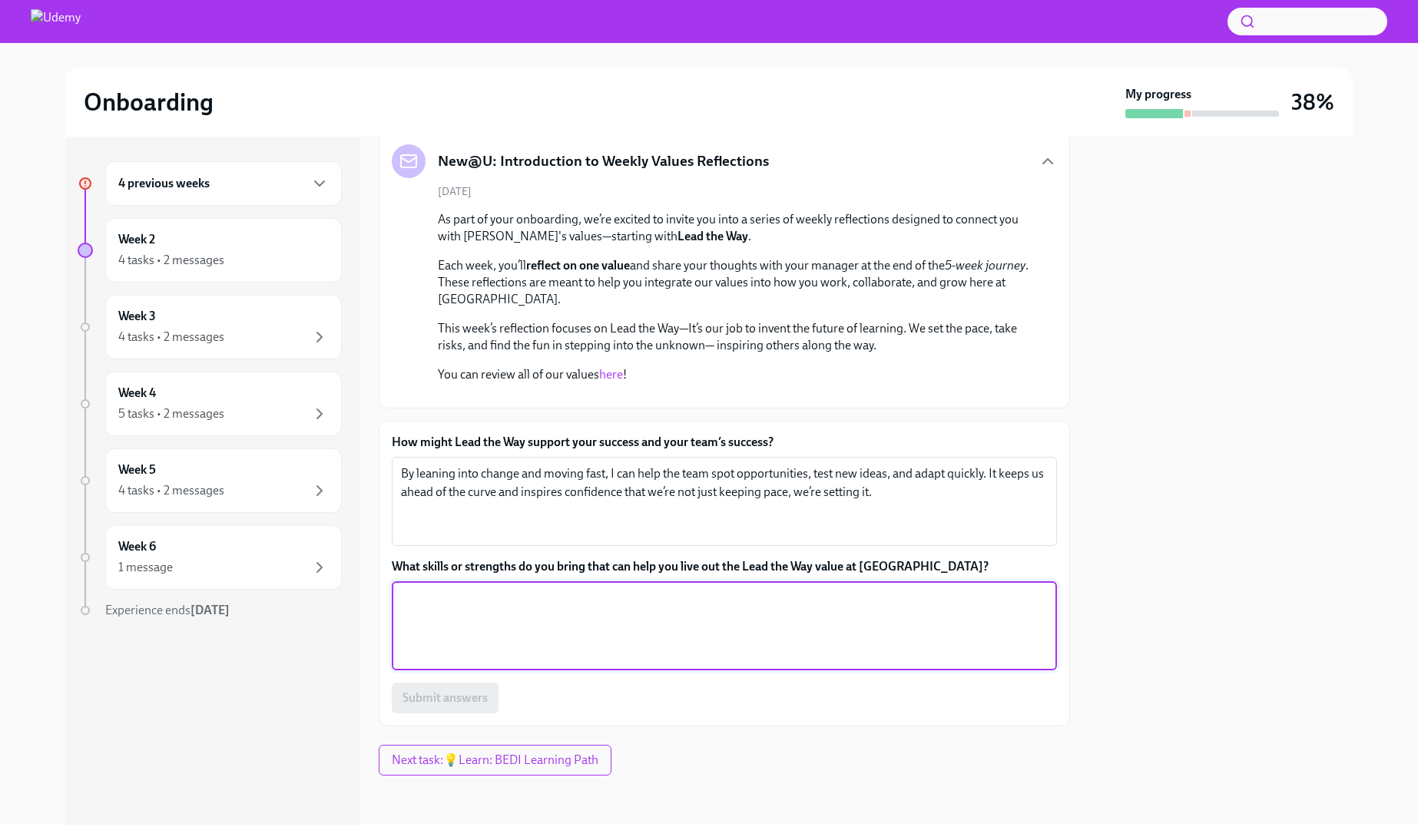
click at [819, 599] on textarea "What skills or strengths do you bring that can help you live out the Lead the W…" at bounding box center [724, 626] width 647 height 74
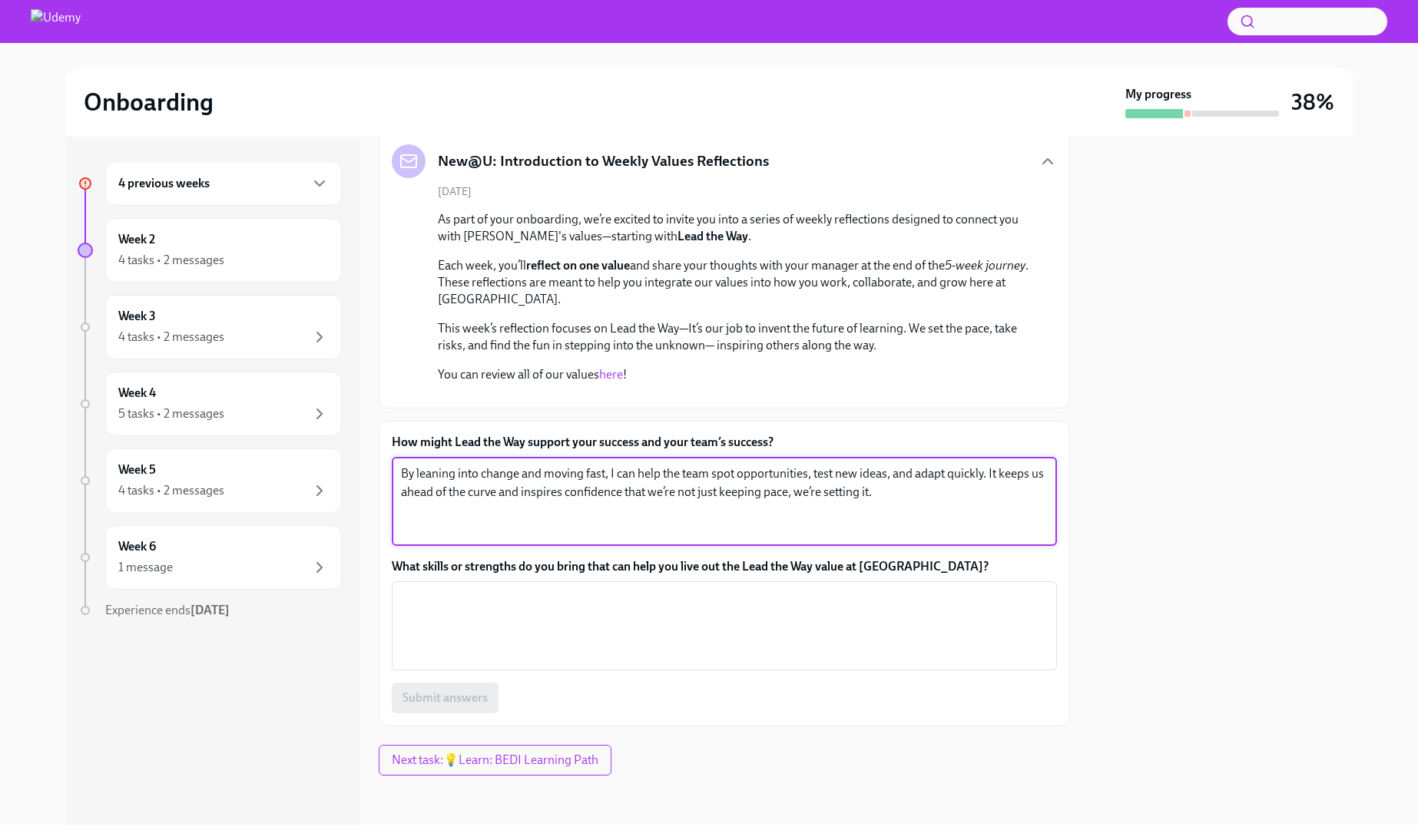
drag, startPoint x: 902, startPoint y: 498, endPoint x: 876, endPoint y: 488, distance: 27.9
click at [876, 487] on textarea "By leaning into change and moving fast, I can help the team spot opportunities,…" at bounding box center [724, 502] width 647 height 74
click at [478, 633] on textarea "What skills or strengths do you bring that can help you live out the Lead the W…" at bounding box center [724, 626] width 647 height 74
click at [477, 632] on textarea "What skills or strengths do you bring that can help you live out the Lead the W…" at bounding box center [724, 626] width 647 height 74
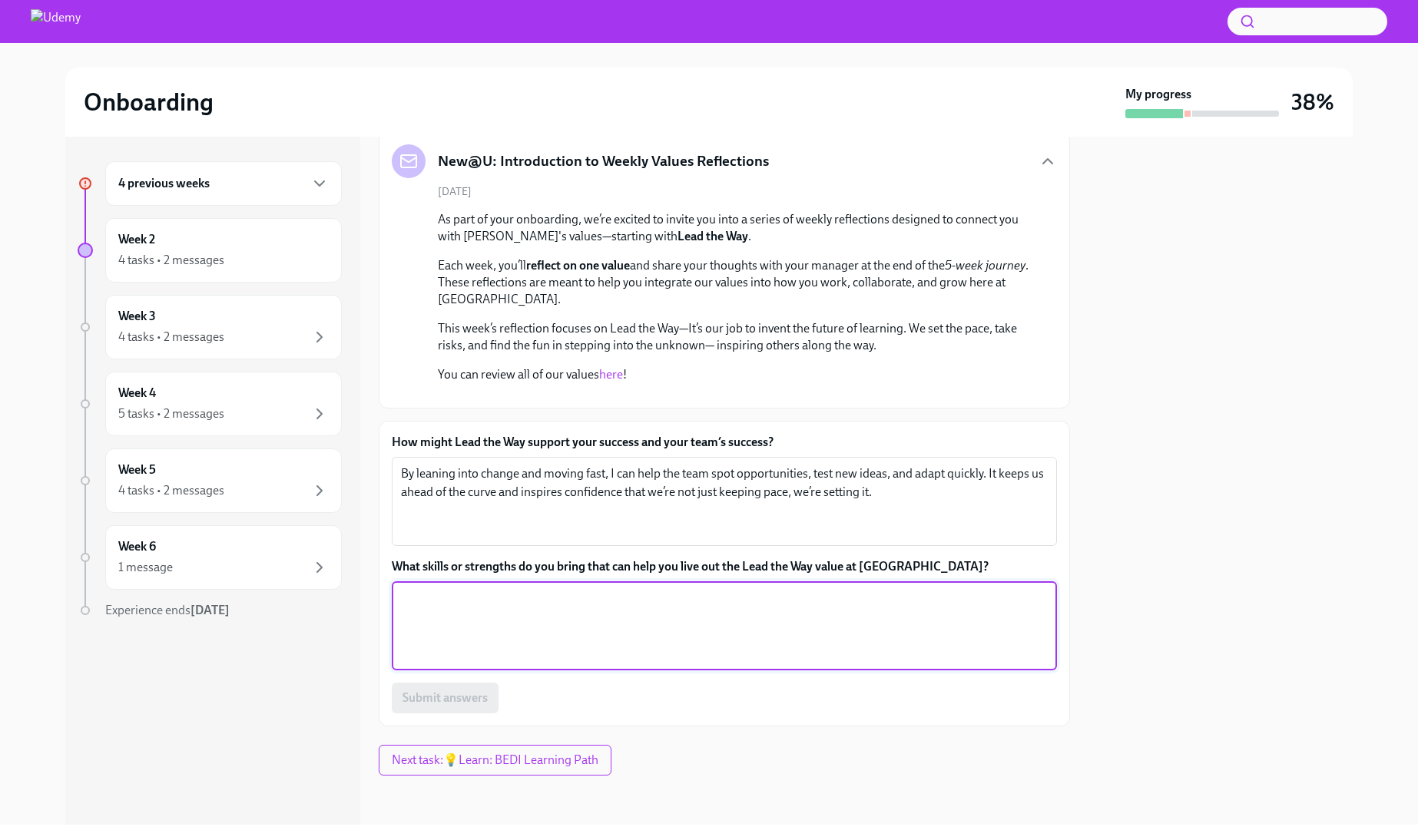
paste textarea "I bring curiosity, resilience, and a bias for action. I’m comfortable taking sm…"
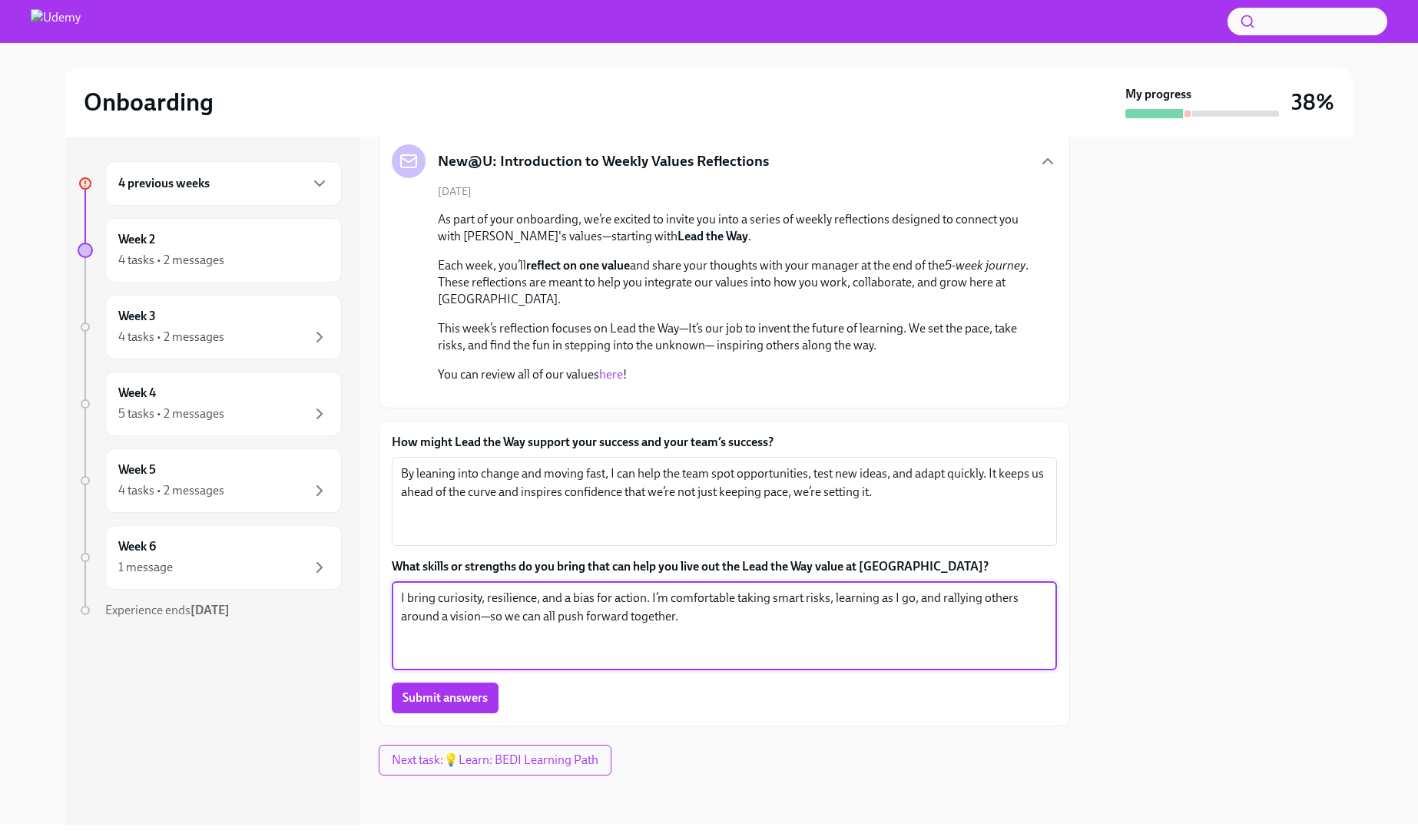
click at [488, 617] on textarea "I bring curiosity, resilience, and a bias for action. I’m comfortable taking sm…" at bounding box center [724, 626] width 647 height 74
type textarea "I bring curiosity, resilience, and a bias for action. I’m comfortable taking sm…"
click at [470, 697] on span "Submit answers" at bounding box center [445, 697] width 85 height 16
